Goal: Use online tool/utility: Use online tool/utility

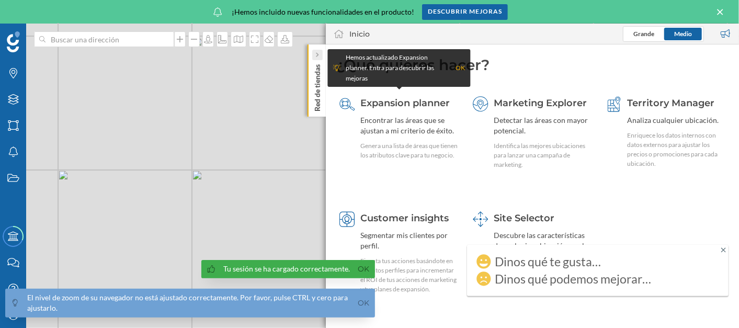
click at [320, 55] on div at bounding box center [317, 55] width 10 height 10
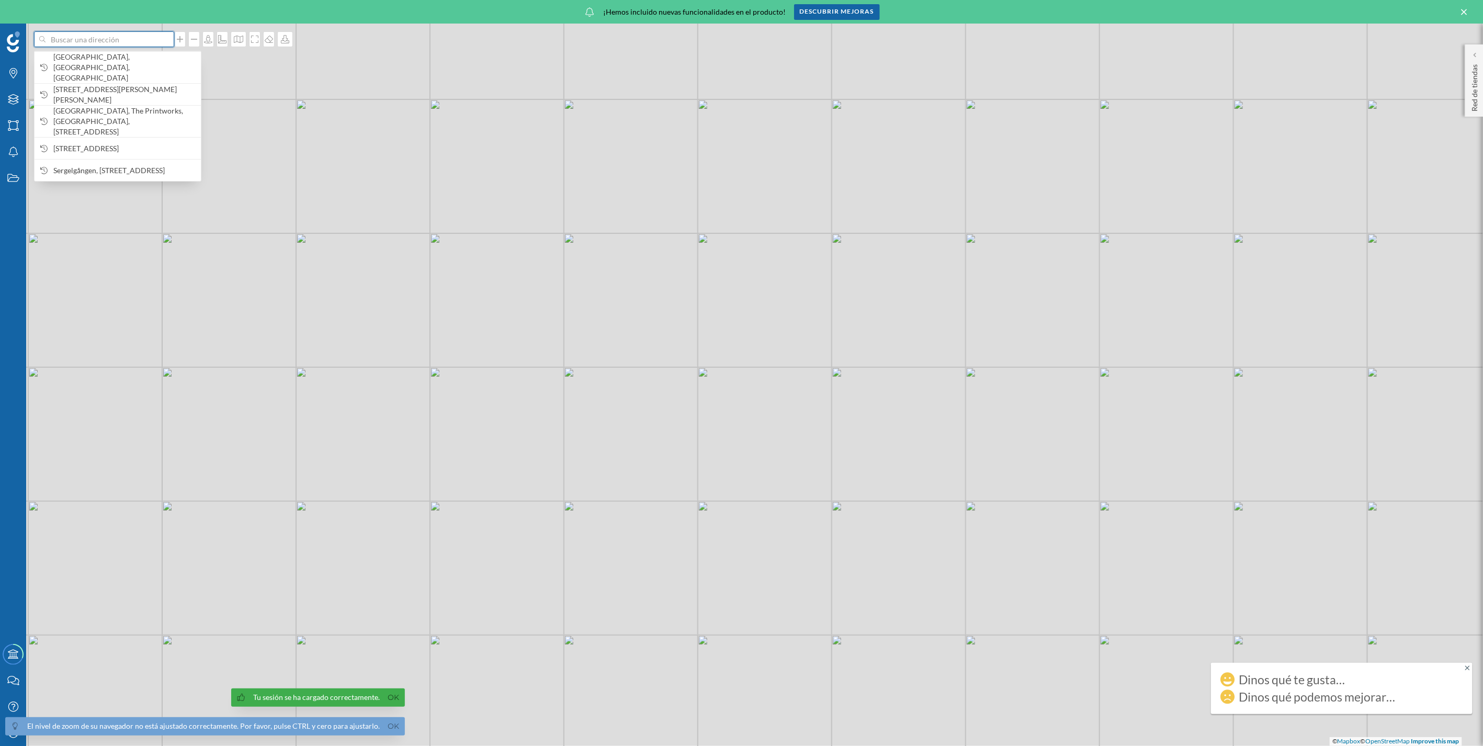
click at [85, 41] on input at bounding box center [104, 39] width 117 height 16
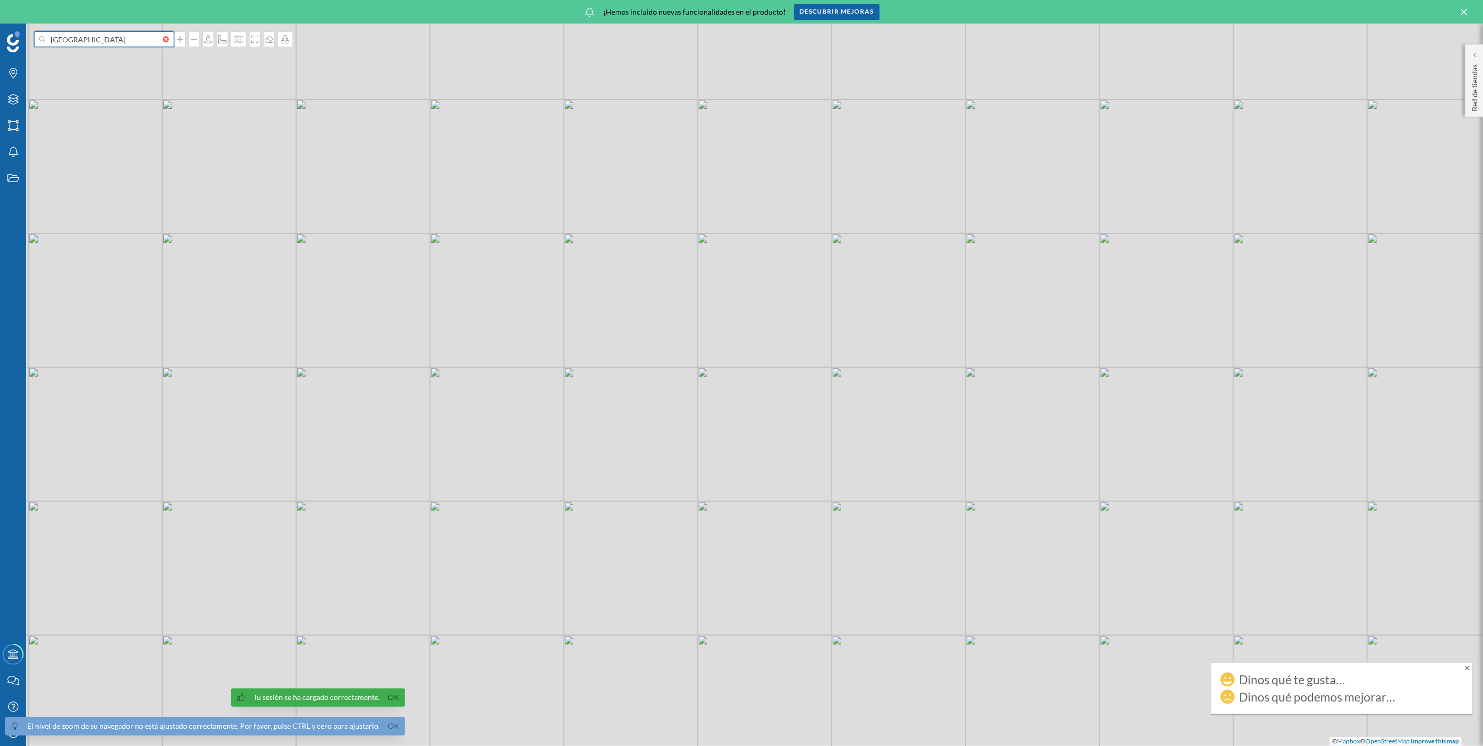
type input "[GEOGRAPHIC_DATA]"
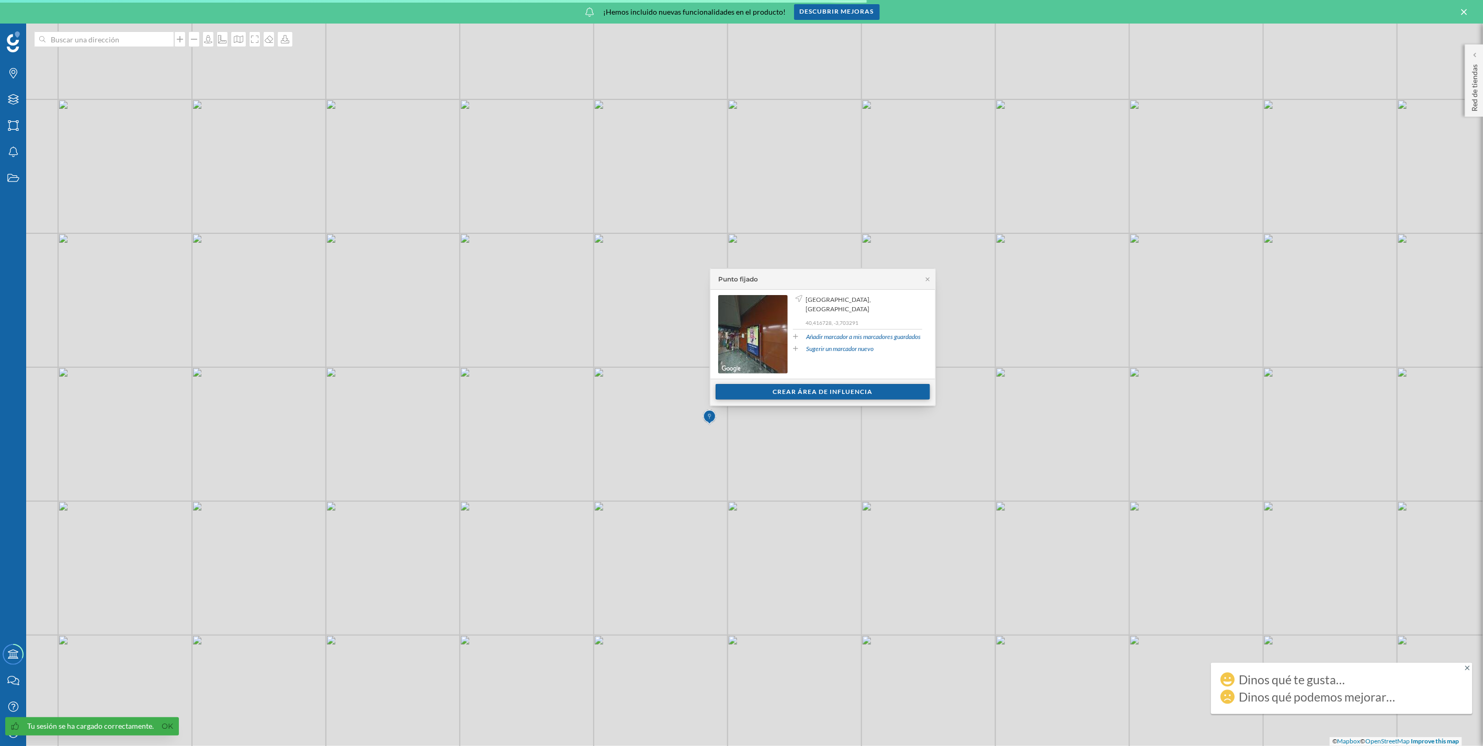
click at [739, 328] on div "Crear área de influencia" at bounding box center [823, 392] width 215 height 16
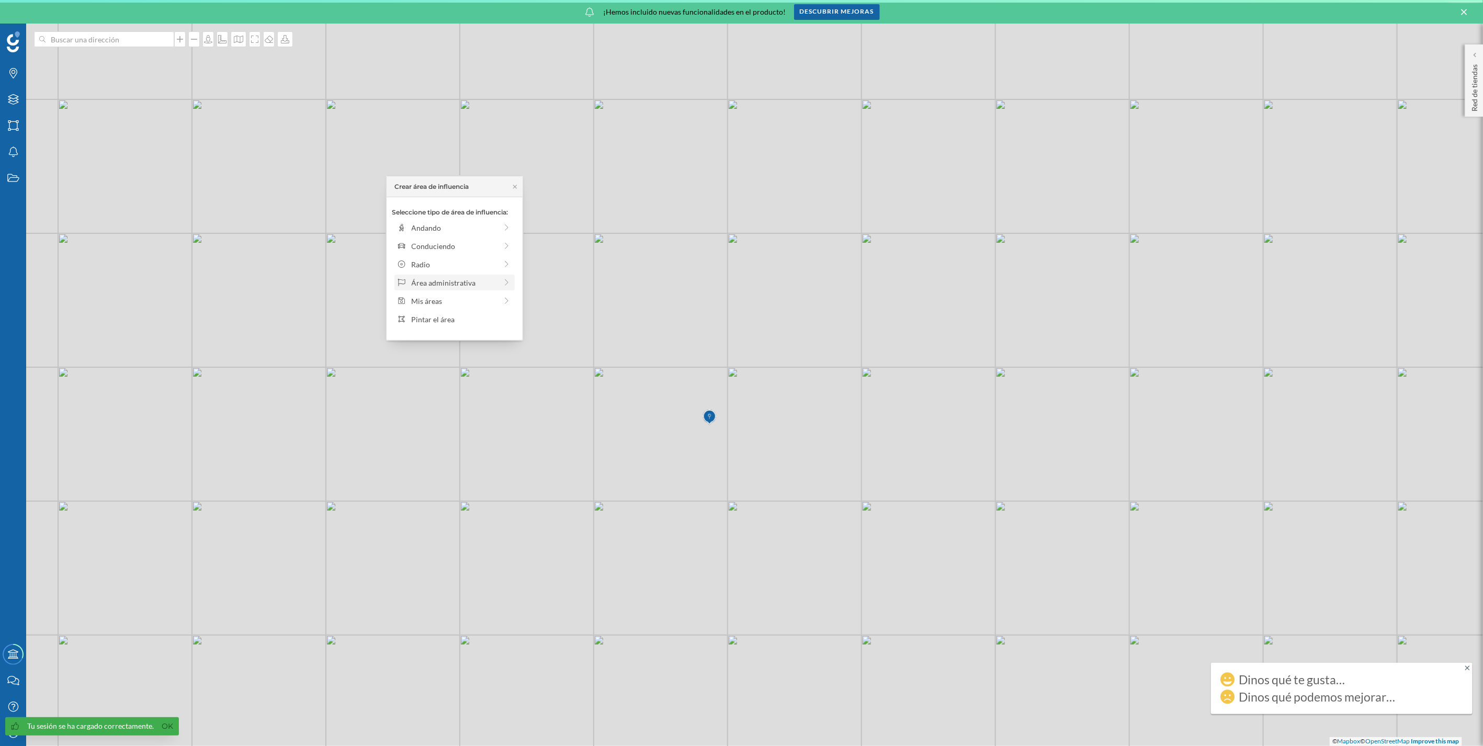
click at [504, 280] on icon at bounding box center [506, 282] width 9 height 7
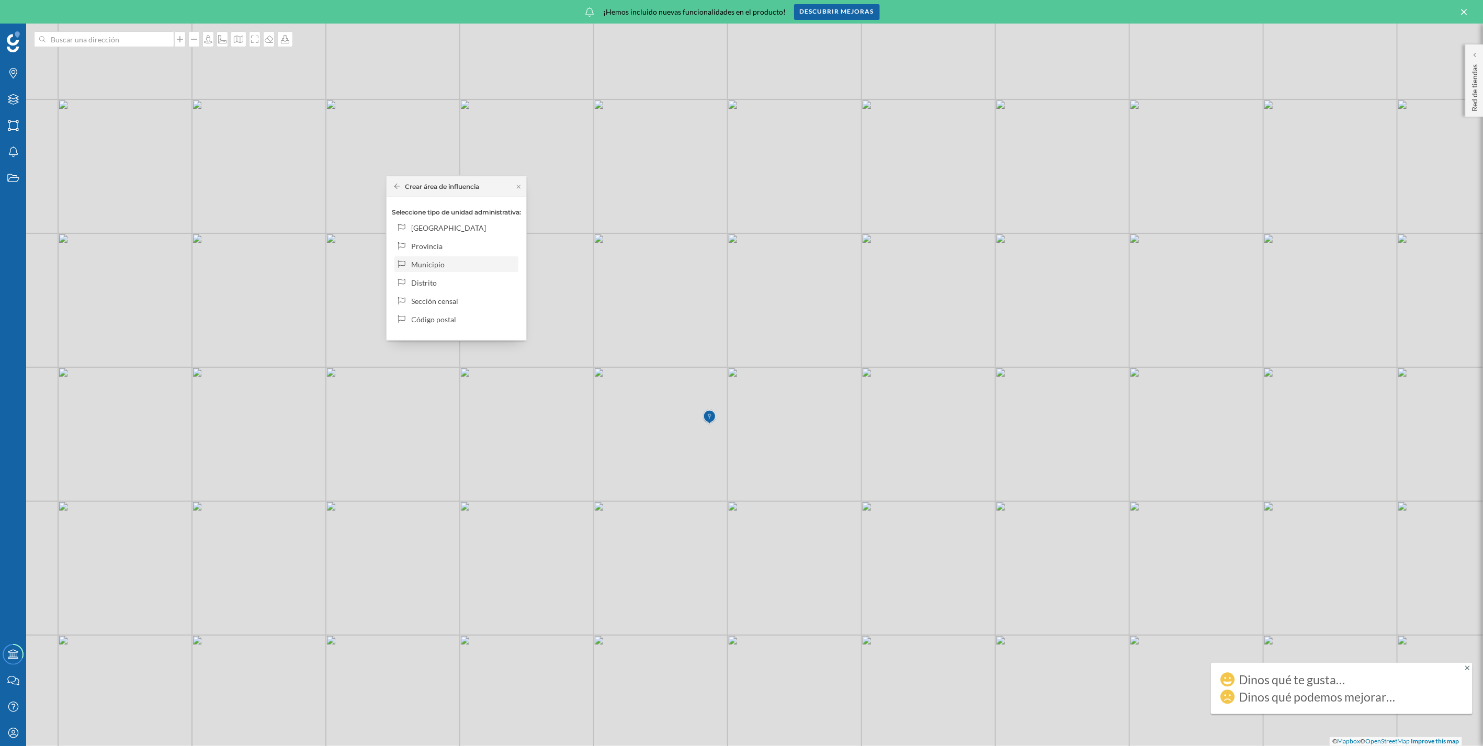
click at [498, 263] on div "Municipio" at bounding box center [463, 264] width 103 height 11
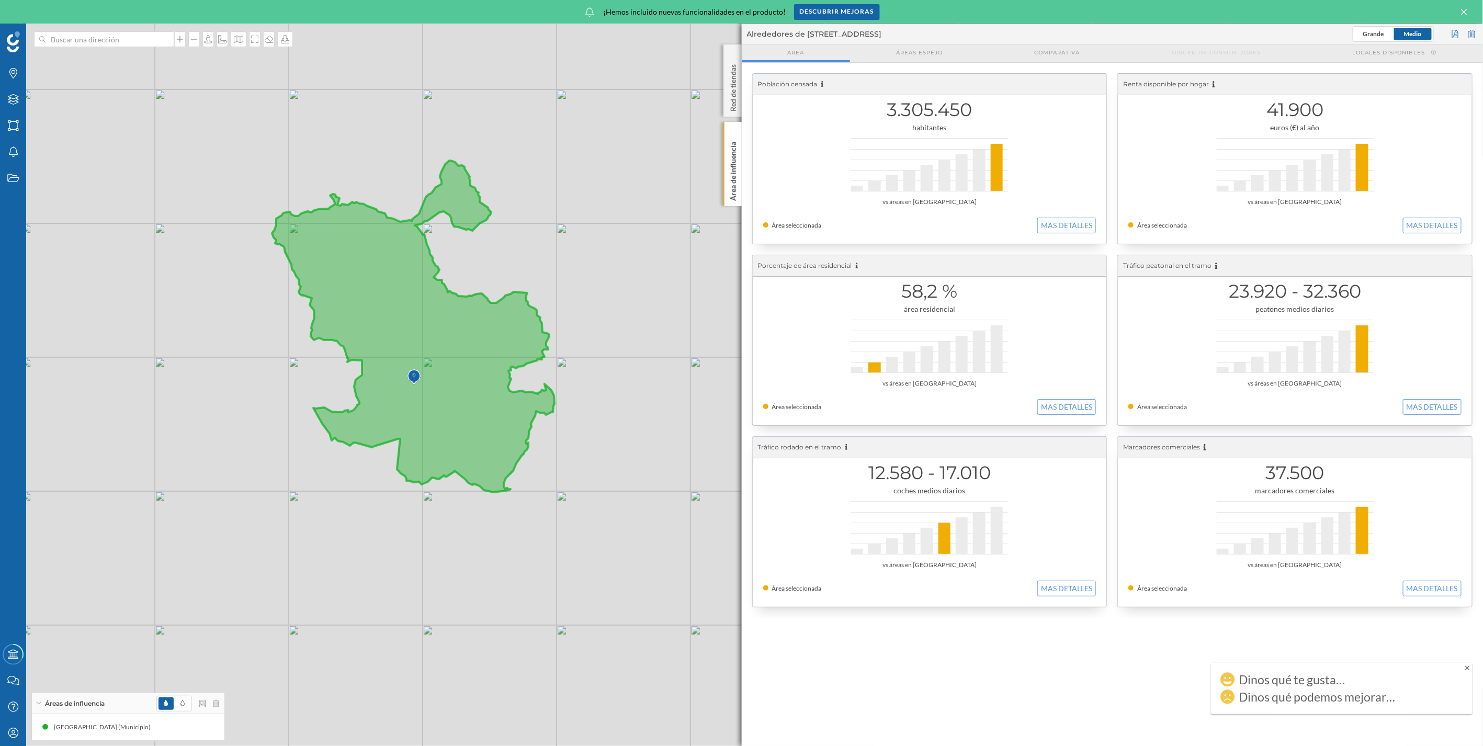
drag, startPoint x: 153, startPoint y: 494, endPoint x: 381, endPoint y: 488, distance: 227.7
click at [381, 328] on div "© Mapbox © OpenStreetMap Improve this map" at bounding box center [741, 385] width 1483 height 723
click at [218, 328] on icon at bounding box center [216, 703] width 6 height 7
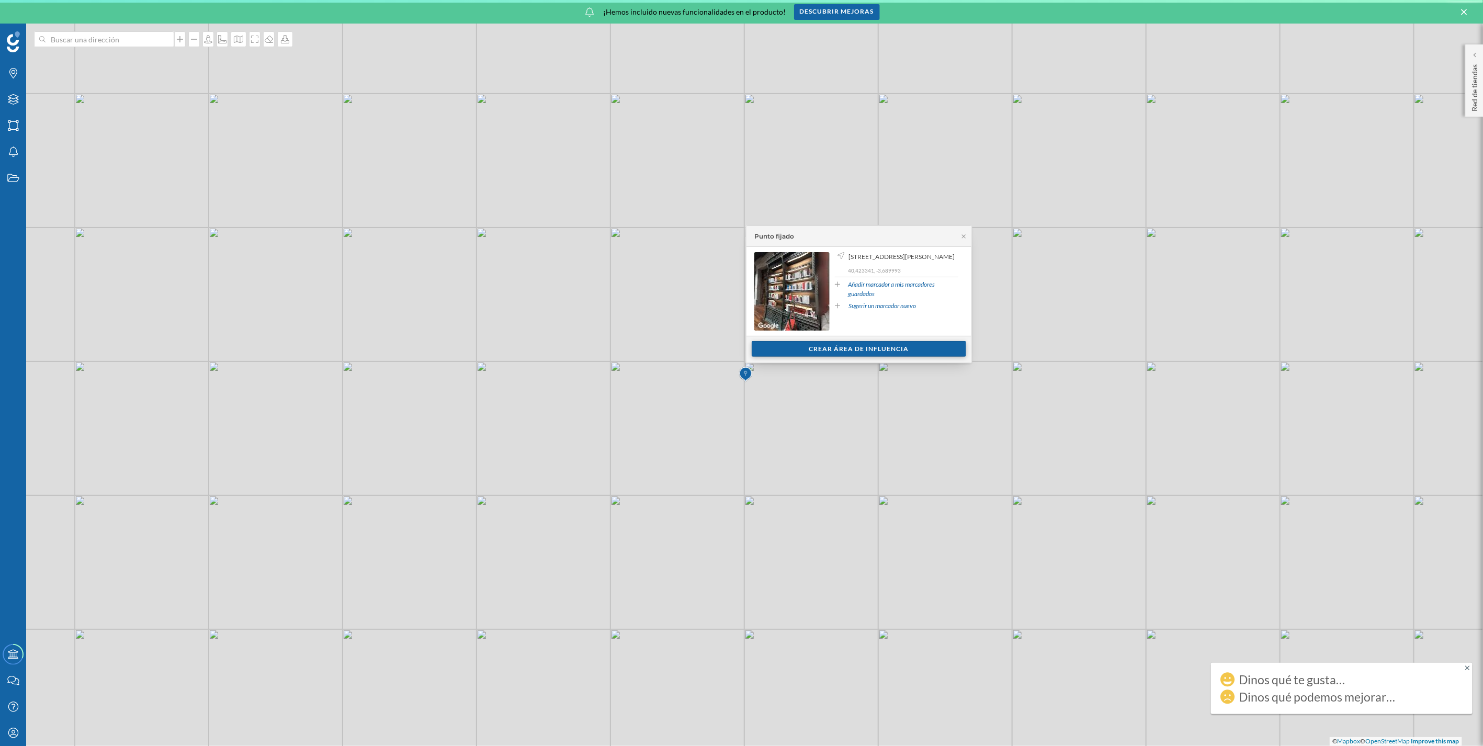
click at [739, 328] on div "Crear área de influencia" at bounding box center [859, 349] width 215 height 16
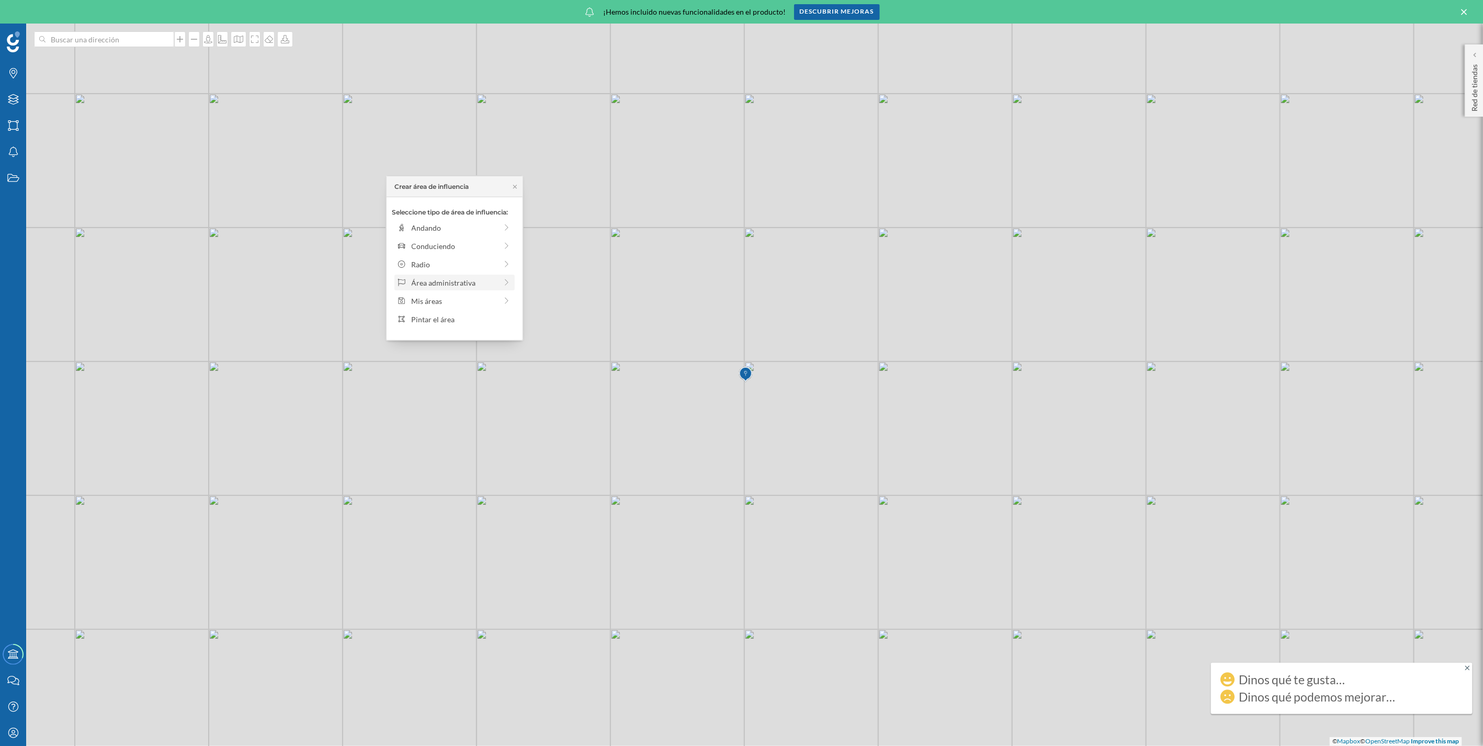
click at [504, 281] on icon at bounding box center [506, 282] width 9 height 7
click at [469, 248] on div "Provincia" at bounding box center [463, 246] width 103 height 11
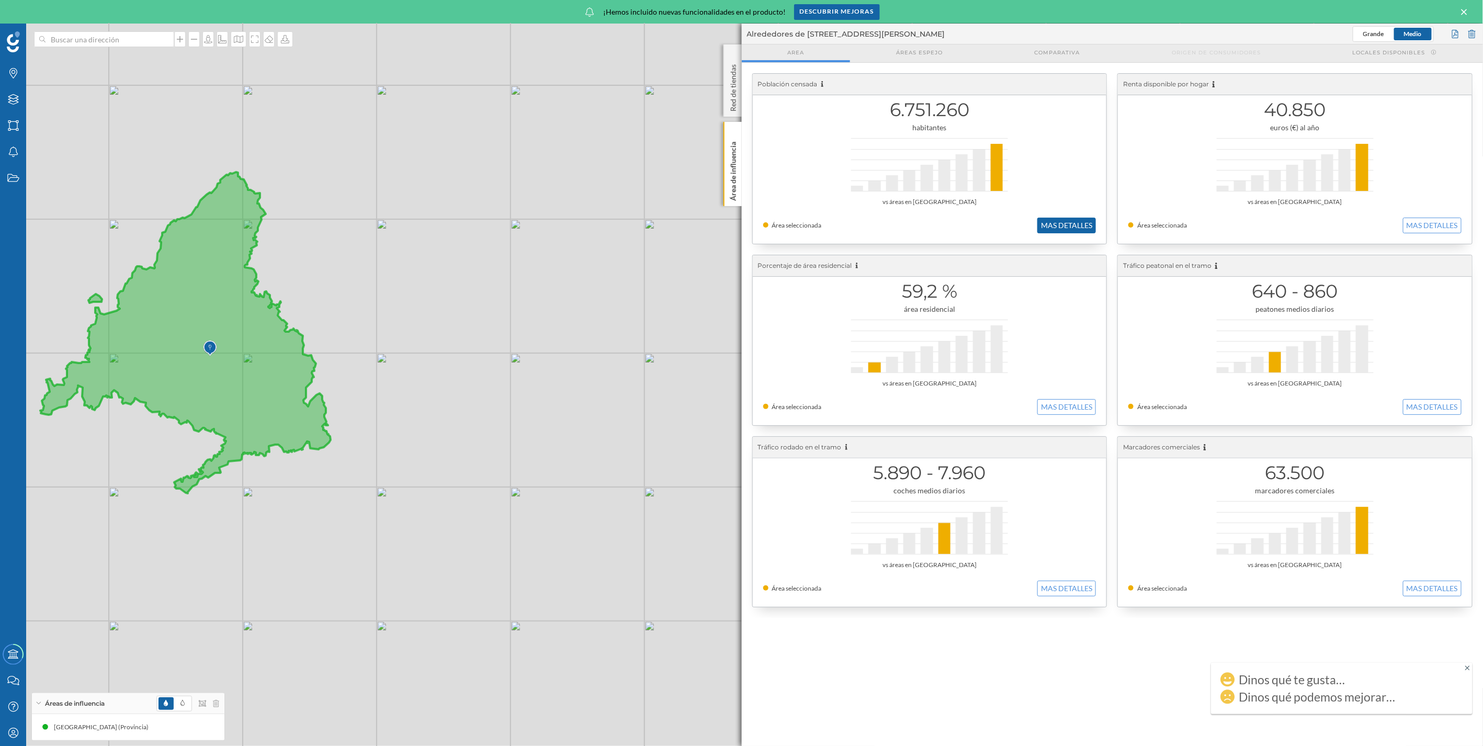
click at [739, 230] on button "MAS DETALLES" at bounding box center [1067, 226] width 59 height 16
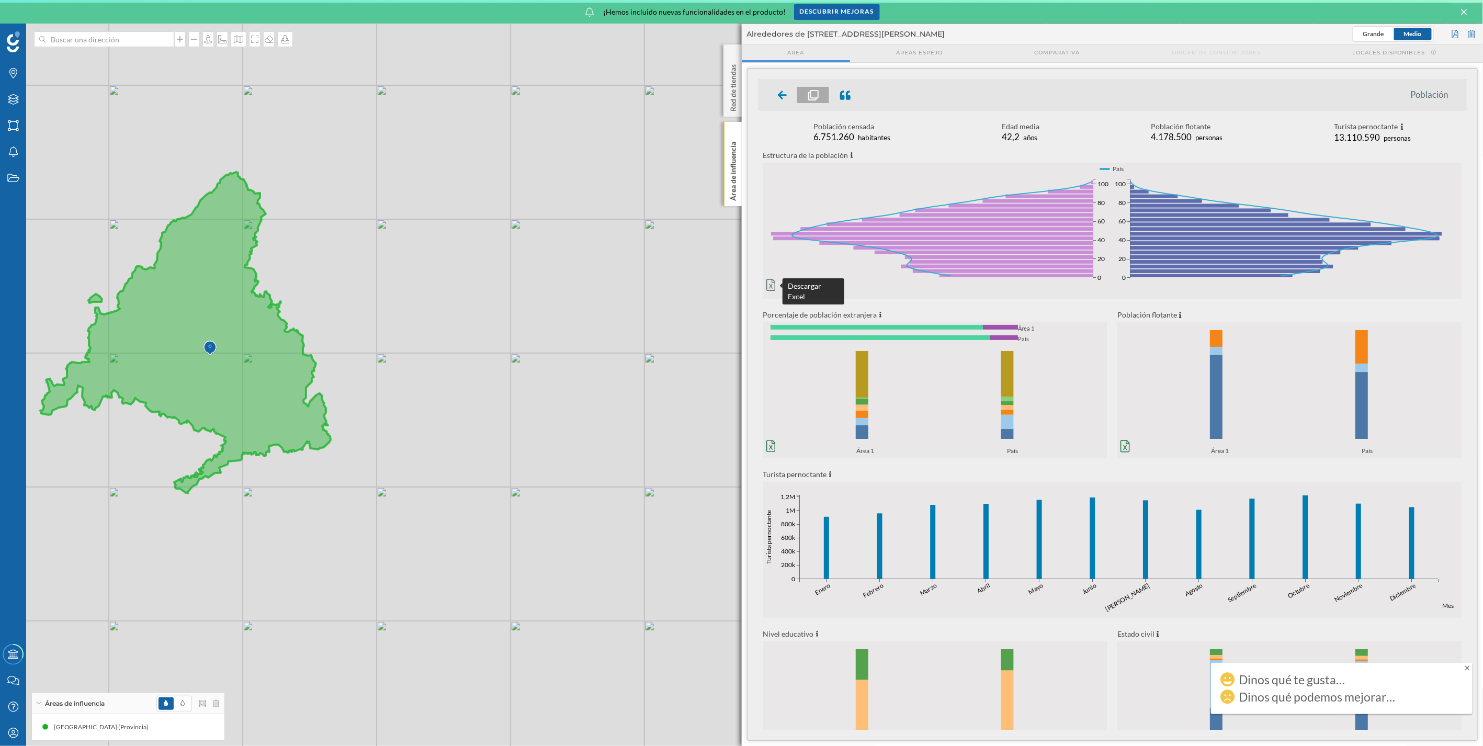
click at [739, 286] on icon at bounding box center [771, 285] width 9 height 13
